Goal: Information Seeking & Learning: Learn about a topic

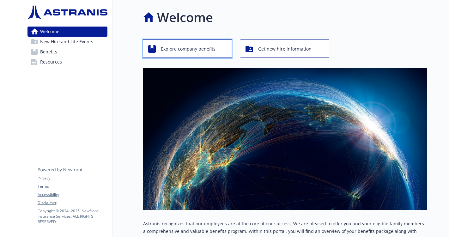
click at [204, 50] on span "Explore company benefits" at bounding box center [188, 49] width 55 height 12
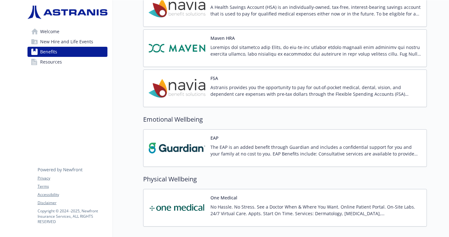
scroll to position [616, 0]
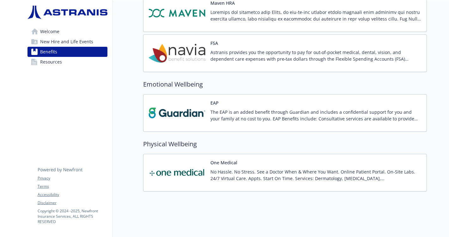
click at [65, 42] on span "New Hire and Life Events" at bounding box center [66, 42] width 53 height 10
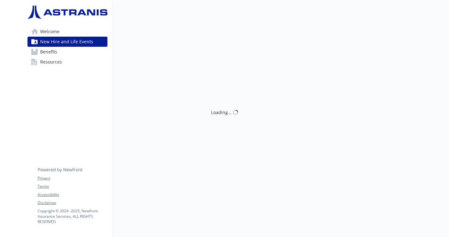
scroll to position [0, 0]
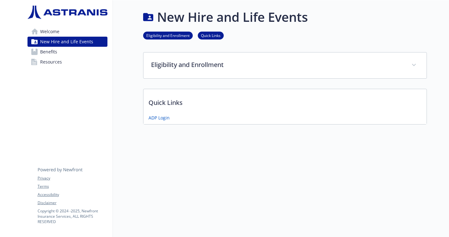
click at [62, 35] on link "Welcome" at bounding box center [68, 32] width 80 height 10
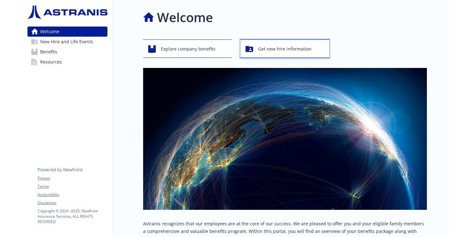
click at [287, 53] on span "Get new hire information" at bounding box center [284, 49] width 53 height 12
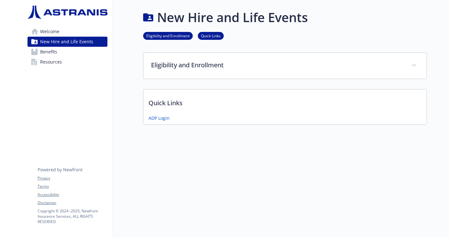
click at [278, 105] on p "Quick Links" at bounding box center [285, 101] width 283 height 23
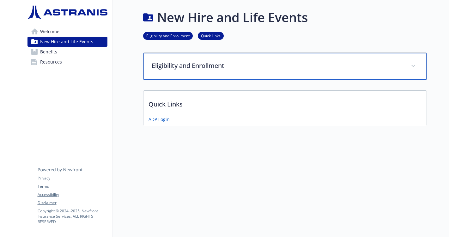
click at [282, 70] on div "Eligibility and Enrollment" at bounding box center [285, 66] width 283 height 27
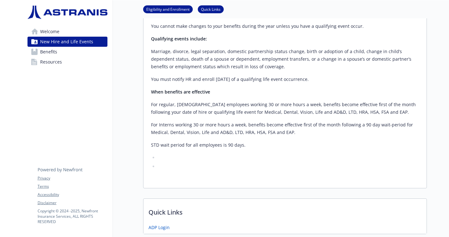
scroll to position [260, 0]
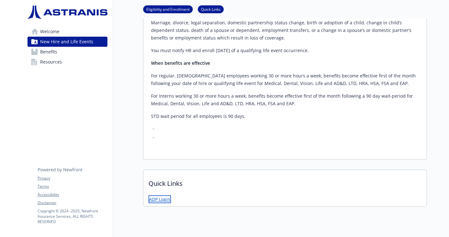
click at [152, 195] on link "ADP Login" at bounding box center [160, 199] width 22 height 8
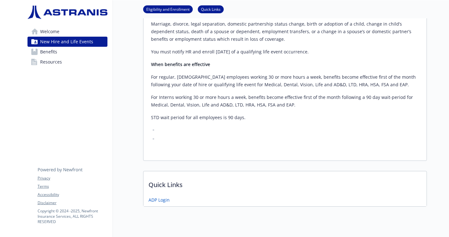
click at [67, 62] on link "Resources" at bounding box center [68, 62] width 80 height 10
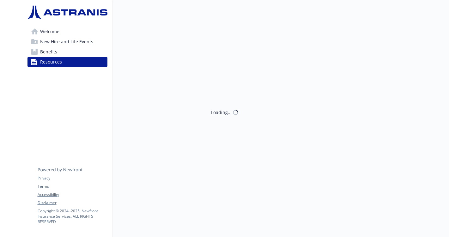
scroll to position [258, 0]
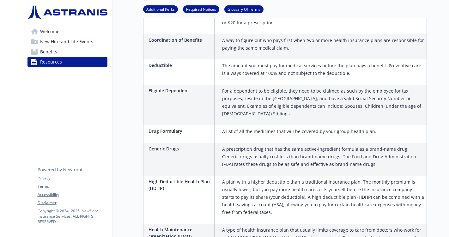
click at [59, 29] on link "Welcome" at bounding box center [68, 32] width 80 height 10
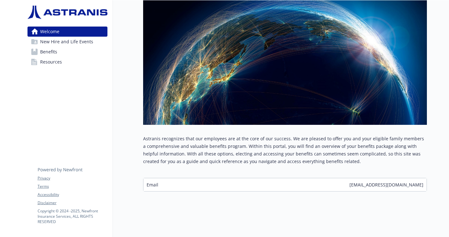
scroll to position [85, 0]
click at [58, 40] on span "New Hire and Life Events" at bounding box center [66, 42] width 53 height 10
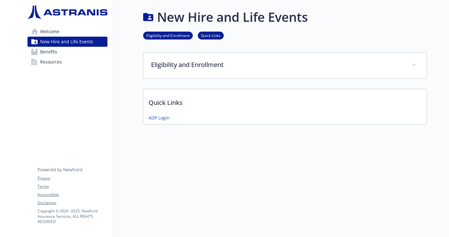
click at [162, 102] on p "Quick Links" at bounding box center [285, 100] width 283 height 23
click at [68, 54] on link "Benefits" at bounding box center [68, 52] width 80 height 10
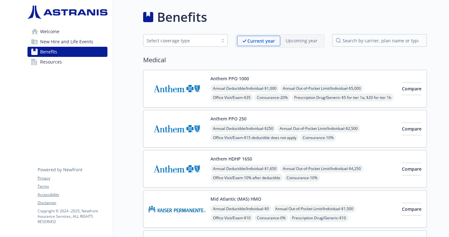
click at [54, 35] on span "Welcome" at bounding box center [49, 32] width 19 height 10
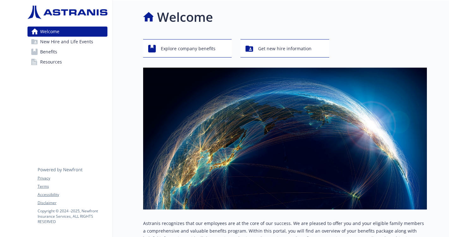
click at [54, 40] on span "New Hire and Life Events" at bounding box center [66, 42] width 53 height 10
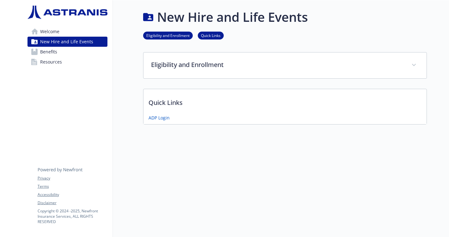
click at [53, 54] on span "Benefits" at bounding box center [48, 52] width 17 height 10
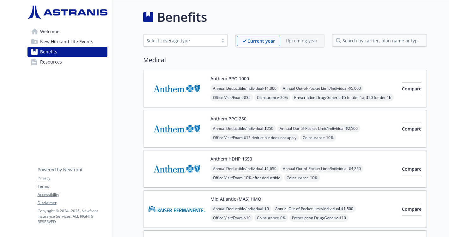
click at [53, 62] on span "Resources" at bounding box center [51, 62] width 22 height 10
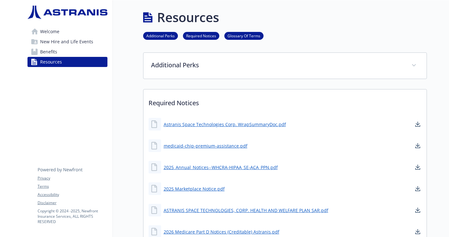
click at [56, 34] on span "Welcome" at bounding box center [49, 32] width 19 height 10
